Goal: Task Accomplishment & Management: Complete application form

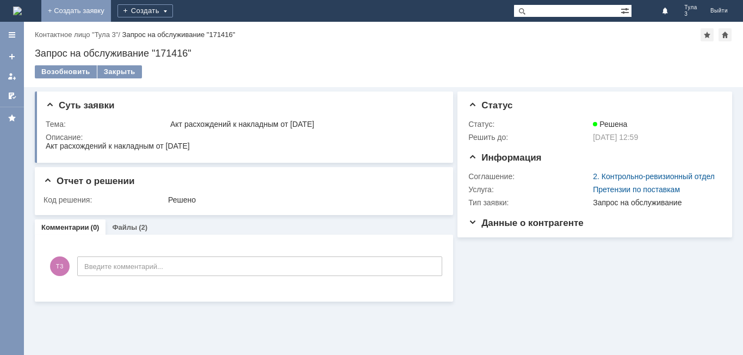
click at [111, 11] on link "+ Создать заявку" at bounding box center [76, 11] width 70 height 22
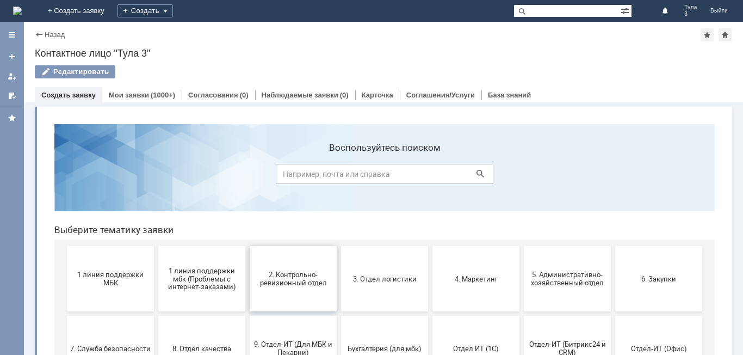
click at [270, 287] on button "2. Контрольно-ревизионный отдел" at bounding box center [293, 278] width 87 height 65
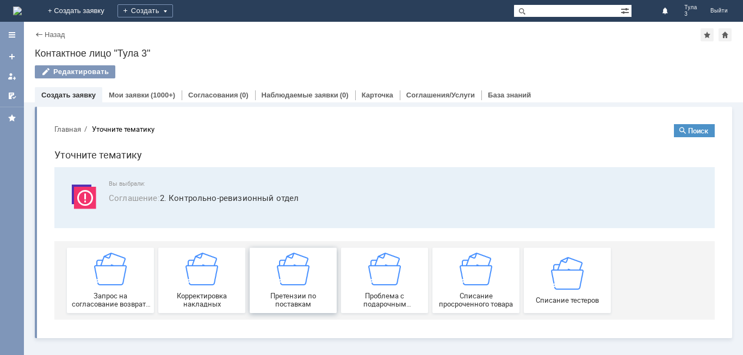
click at [292, 294] on span "Претензии по поставкам" at bounding box center [293, 300] width 81 height 16
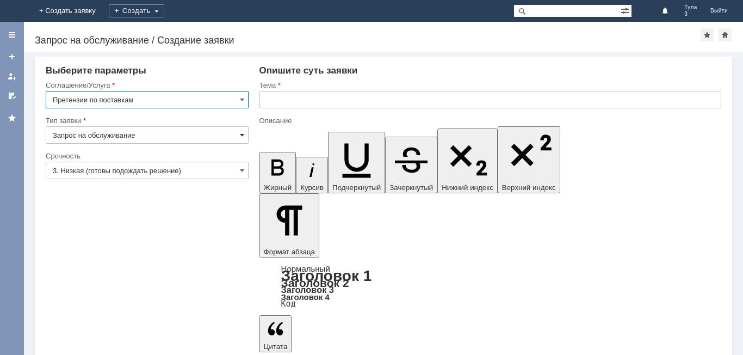
click at [242, 135] on span at bounding box center [242, 135] width 4 height 9
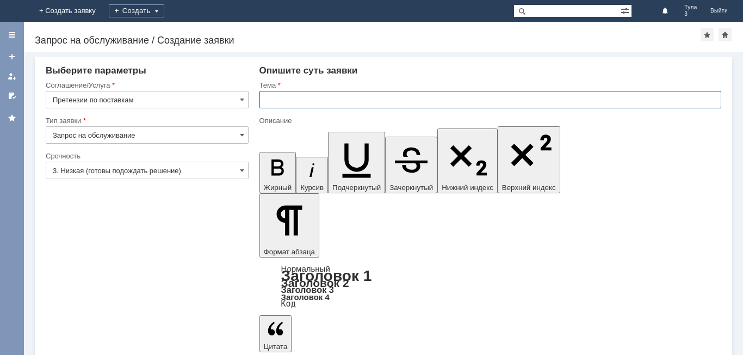
click at [270, 101] on input "text" at bounding box center [490, 99] width 462 height 17
type input "Запрос на обслуживание"
type input "а"
type input "Акт расхождений к накладной Т2-1138 ОТ 15.08.2025"
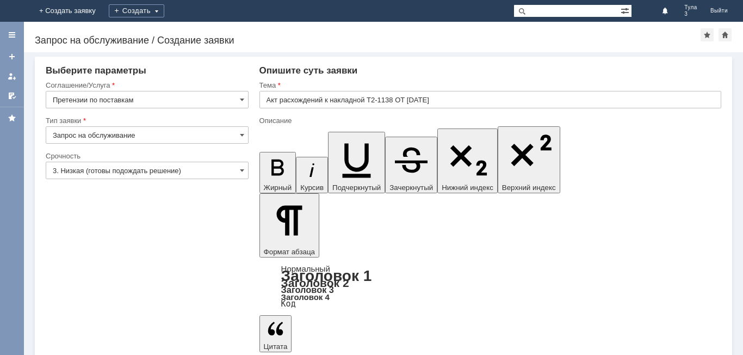
click at [443, 100] on input "Акт расхождений к накладной Т2-1138 ОТ 15.08.2025" at bounding box center [490, 99] width 462 height 17
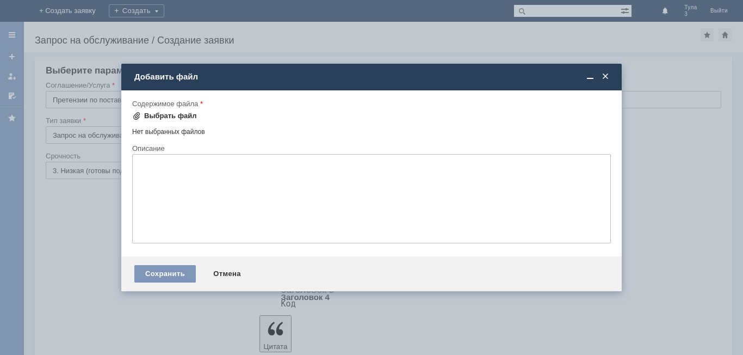
click at [171, 115] on div "Выбрать файл" at bounding box center [170, 116] width 53 height 9
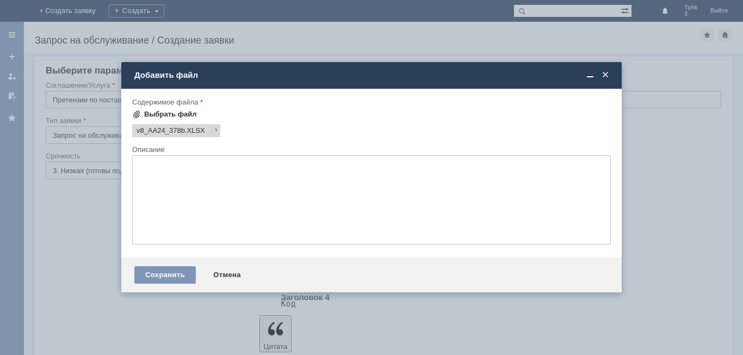
scroll to position [0, 0]
click at [162, 278] on div "Сохранить" at bounding box center [164, 274] width 61 height 17
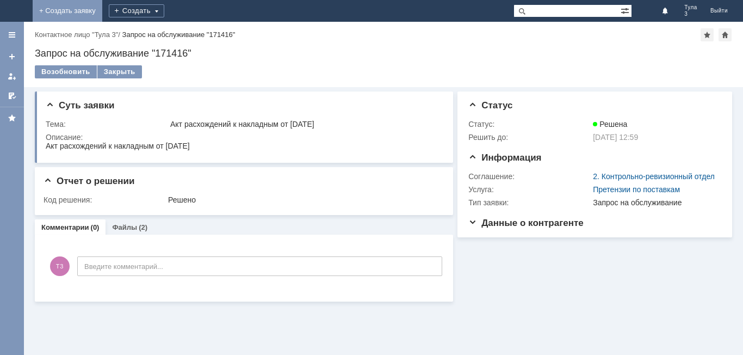
click at [102, 11] on link "+ Создать заявку" at bounding box center [68, 11] width 70 height 22
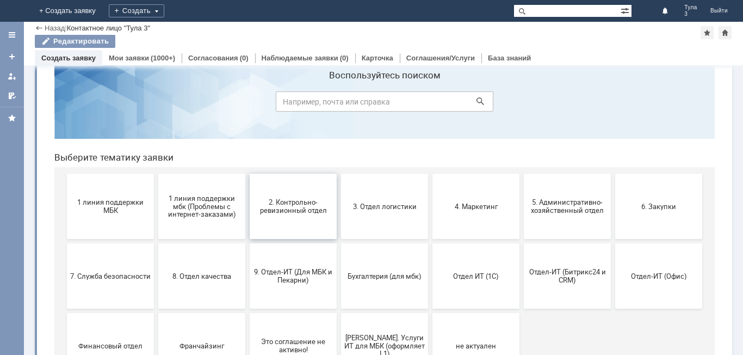
scroll to position [54, 0]
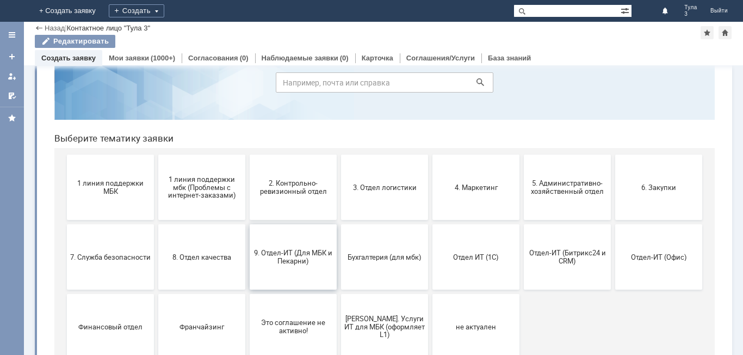
click at [295, 259] on span "9. Отдел-ИТ (Для МБК и Пекарни)" at bounding box center [293, 257] width 81 height 16
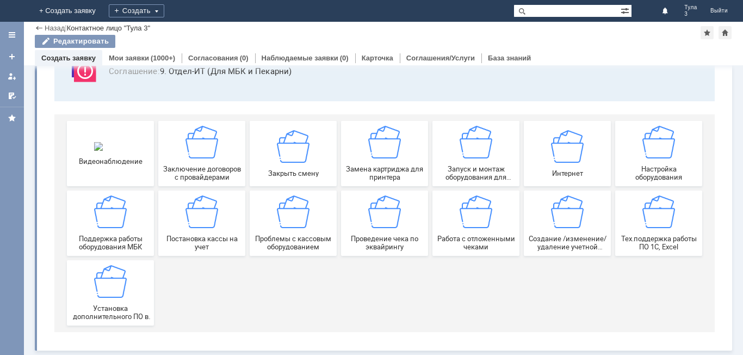
scroll to position [90, 0]
click at [453, 239] on span "Работа с отложенными чеками" at bounding box center [476, 242] width 81 height 16
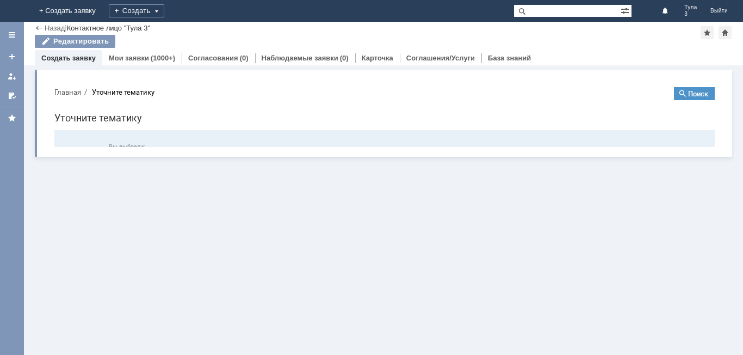
scroll to position [0, 0]
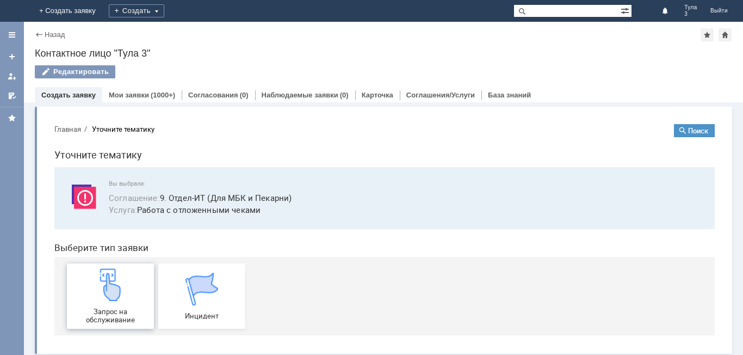
click at [133, 302] on div "Запрос на обслуживание" at bounding box center [110, 295] width 81 height 55
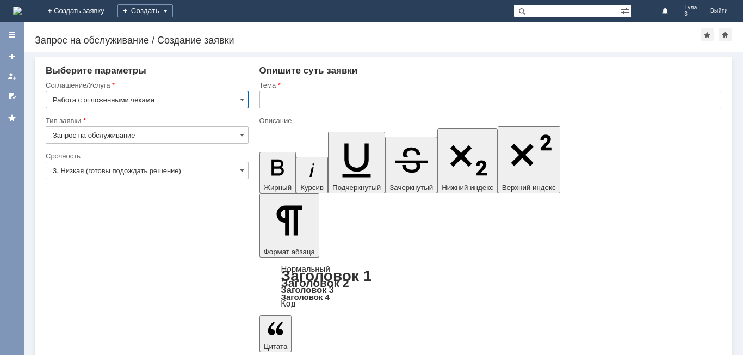
click at [245, 134] on input "Запрос на обслуживание" at bounding box center [147, 134] width 203 height 17
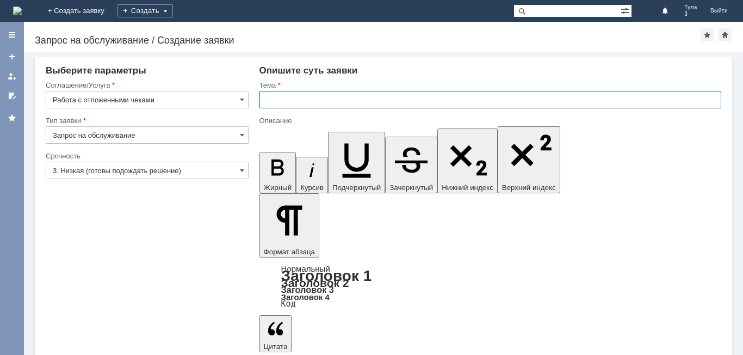
click at [273, 103] on input "text" at bounding box center [490, 99] width 462 height 17
type input "Запрос на обслуживание"
type input "уДАЛИТЬ ОТЛОЖЕННЫЙ ЧЕК ОТ 19.08.2025"
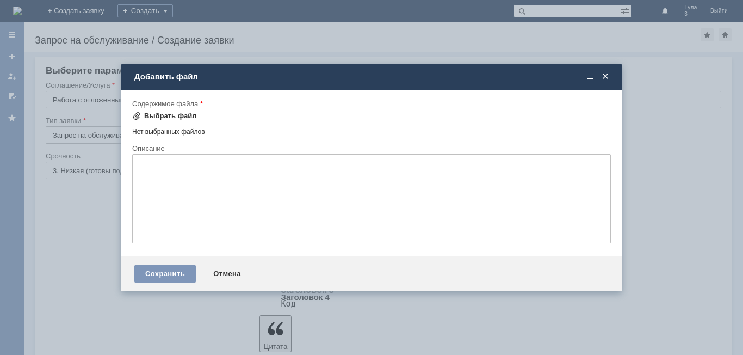
click at [155, 114] on div "Выбрать файл" at bounding box center [170, 116] width 53 height 9
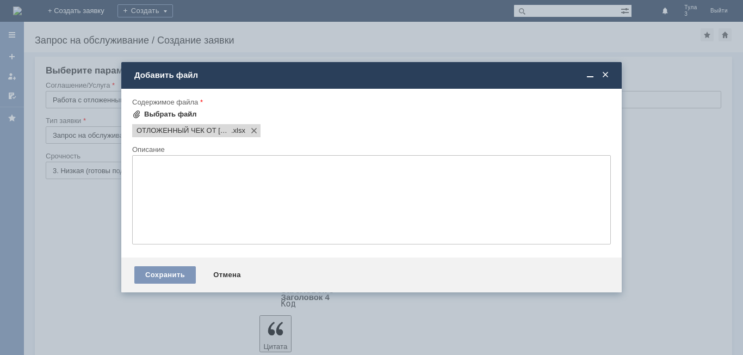
scroll to position [0, 0]
click at [160, 273] on div "Сохранить" at bounding box center [164, 274] width 61 height 17
